Goal: Find specific page/section: Find specific page/section

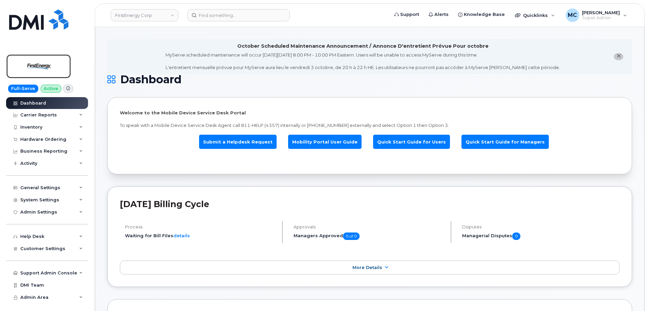
click at [42, 58] on img at bounding box center [39, 66] width 52 height 20
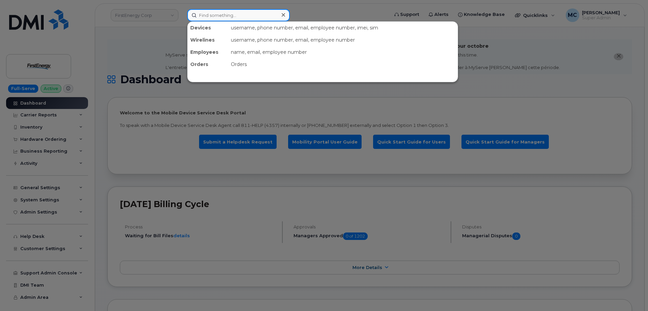
click at [258, 16] on input at bounding box center [238, 15] width 103 height 12
paste input "Mark Oyekunie"
type input "Mark Oyekunie"
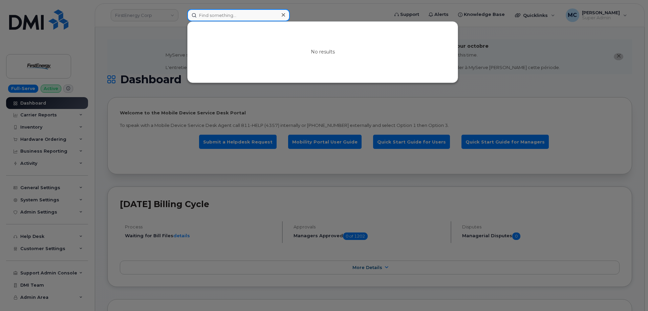
paste input "3015693216"
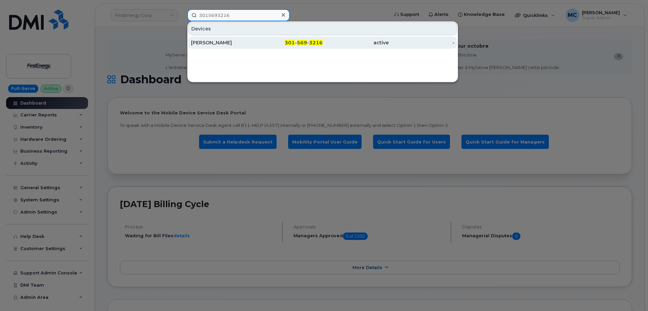
type input "3015693216"
click at [329, 41] on div "active" at bounding box center [355, 42] width 66 height 7
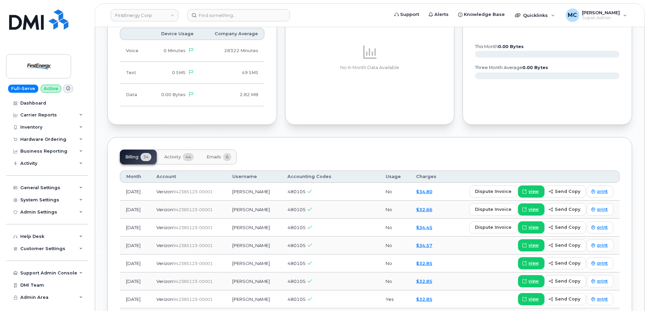
scroll to position [541, 0]
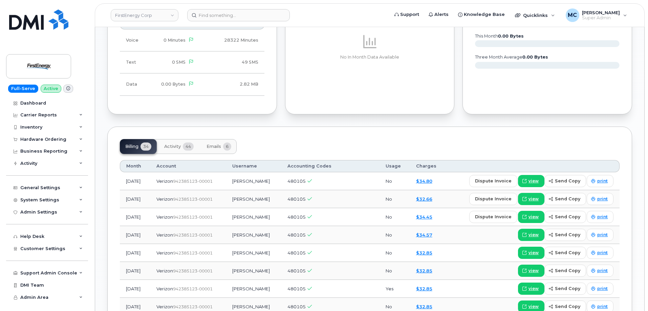
click at [168, 145] on span "Activity" at bounding box center [172, 146] width 17 height 5
